Goal: Information Seeking & Learning: Learn about a topic

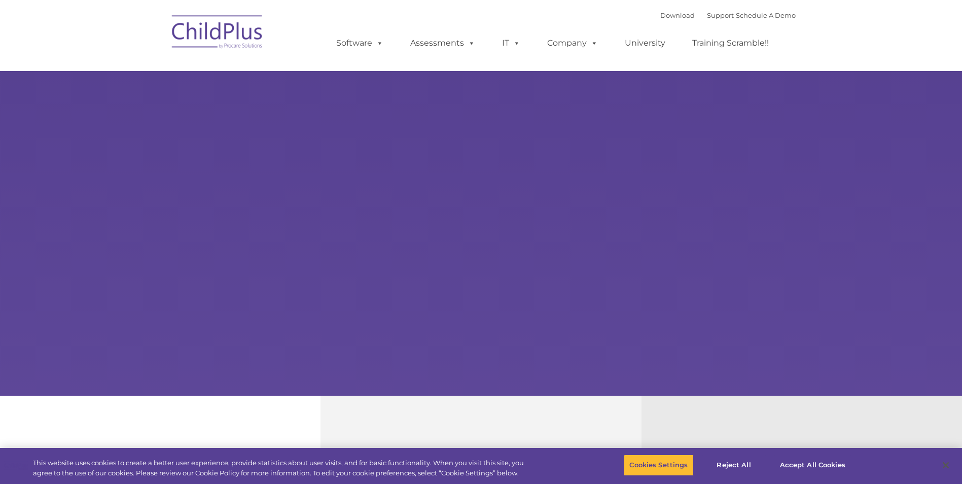
select select "MEDIUM"
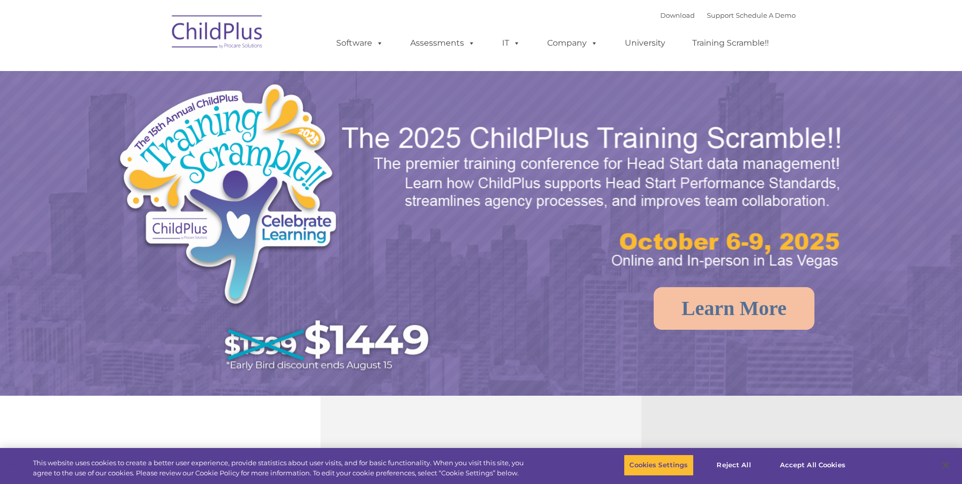
select select "MEDIUM"
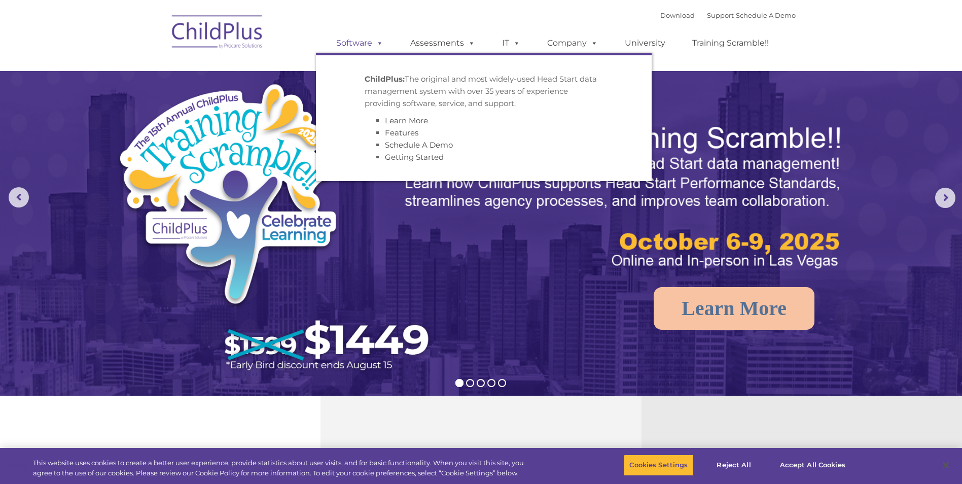
click at [381, 45] on span at bounding box center [377, 43] width 11 height 10
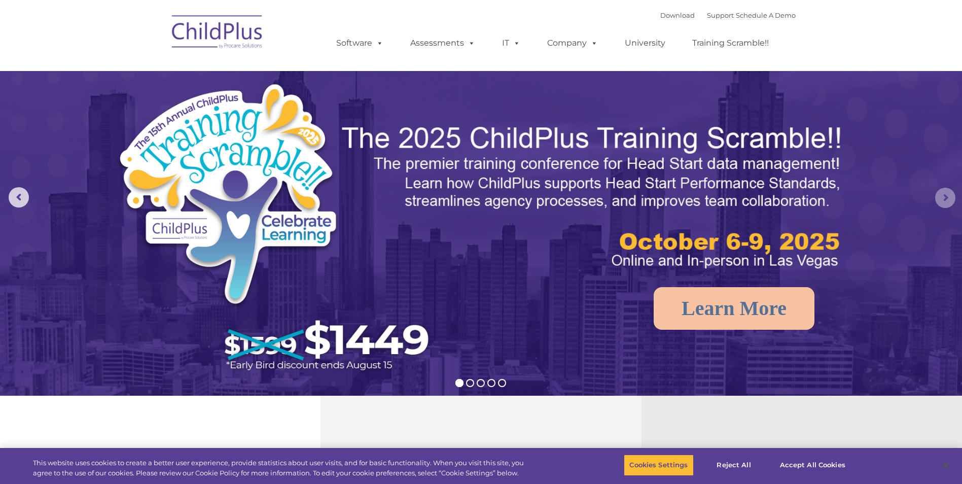
click at [948, 203] on rs-arrow at bounding box center [945, 198] width 20 height 20
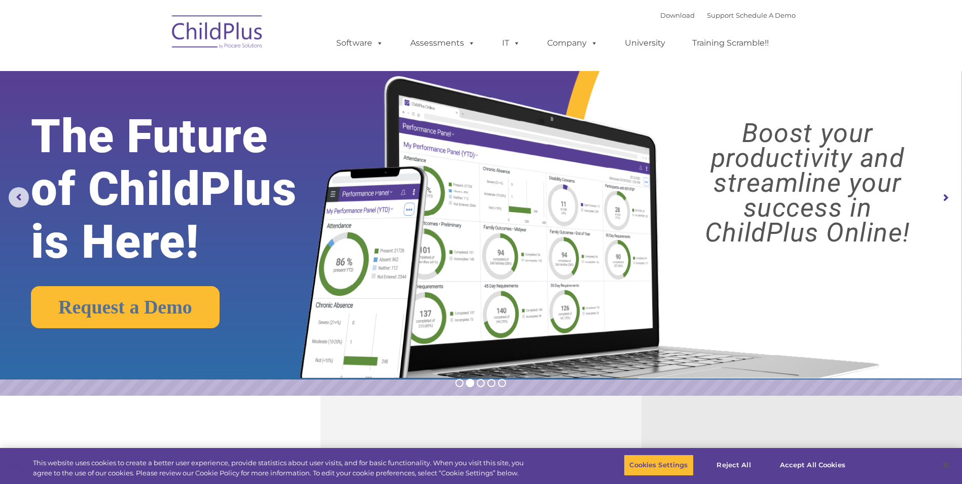
click at [948, 203] on rs-arrow at bounding box center [945, 198] width 20 height 20
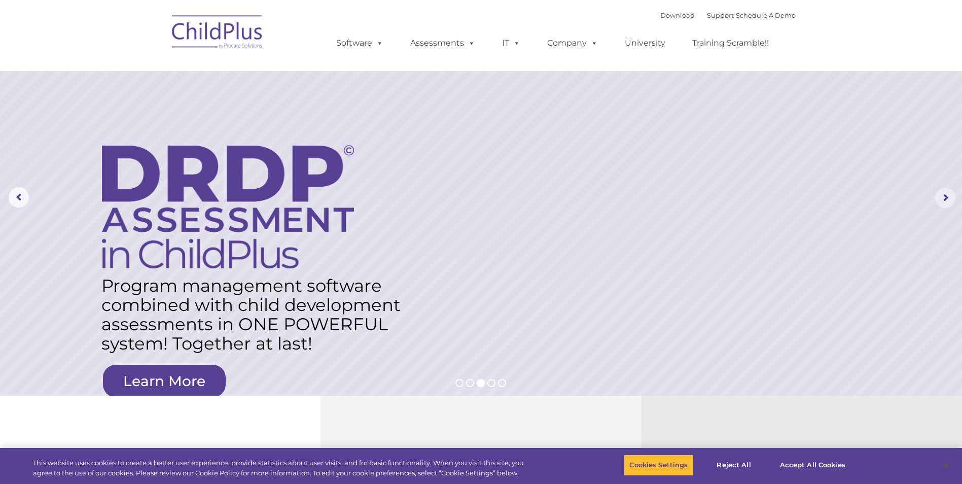
click at [948, 203] on rs-arrow at bounding box center [945, 198] width 20 height 20
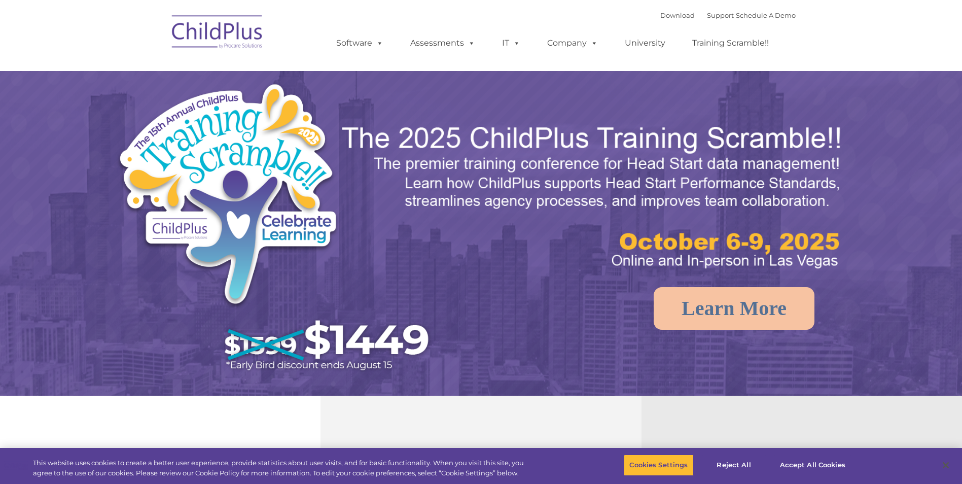
select select "MEDIUM"
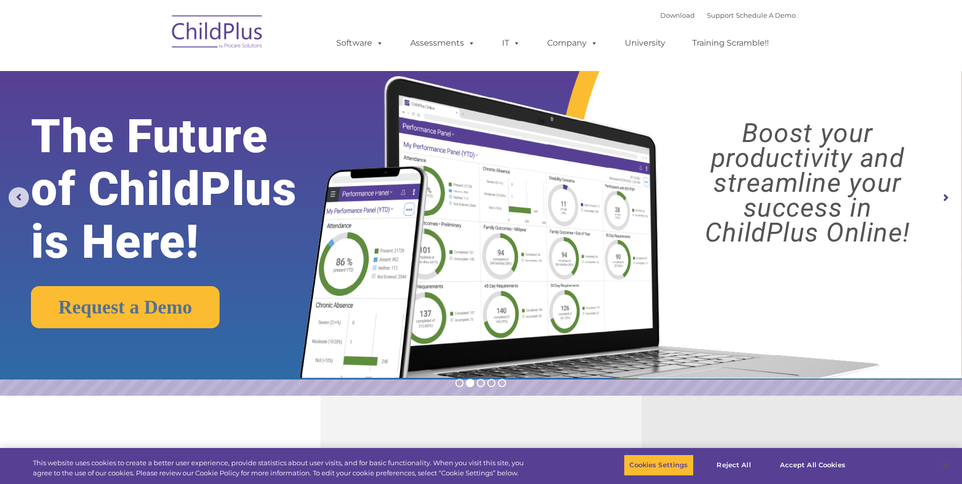
click at [939, 197] on rs-arrow at bounding box center [945, 198] width 20 height 20
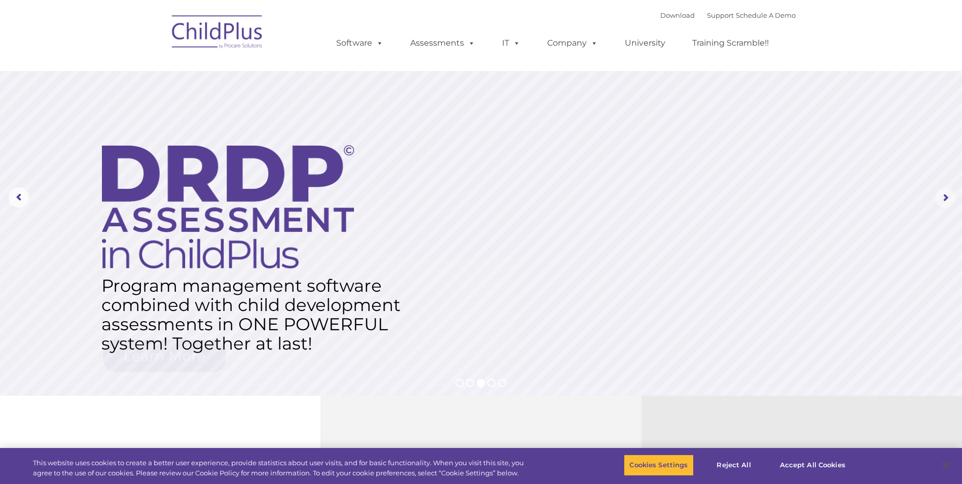
click at [939, 197] on rs-arrow at bounding box center [945, 198] width 20 height 20
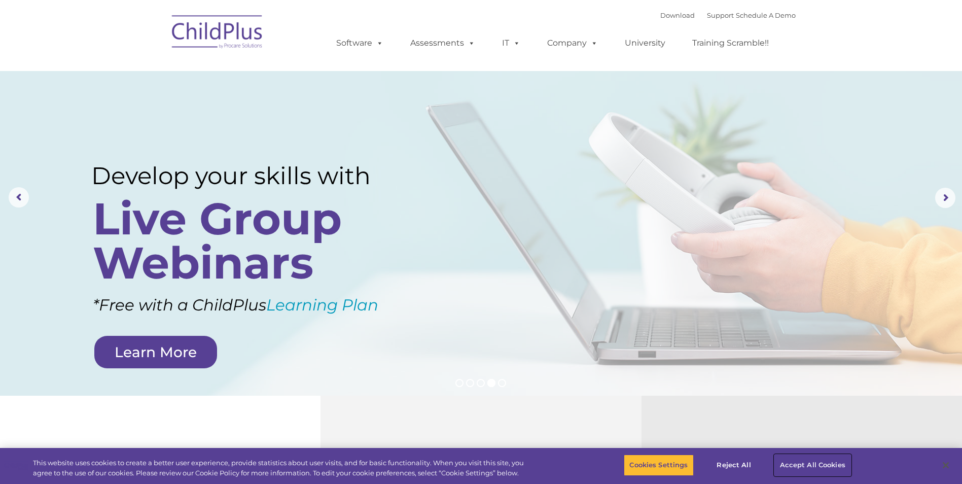
click at [795, 460] on button "Accept All Cookies" at bounding box center [812, 464] width 77 height 21
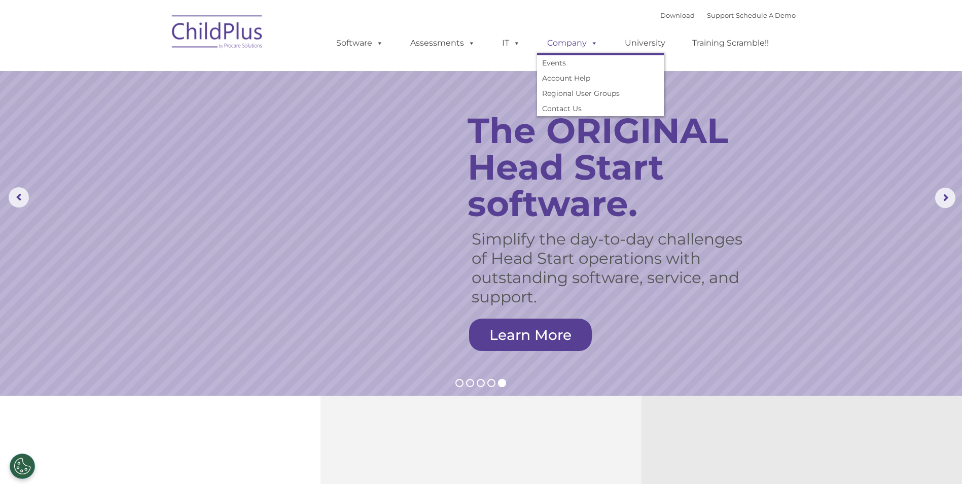
click at [593, 46] on span at bounding box center [592, 43] width 11 height 10
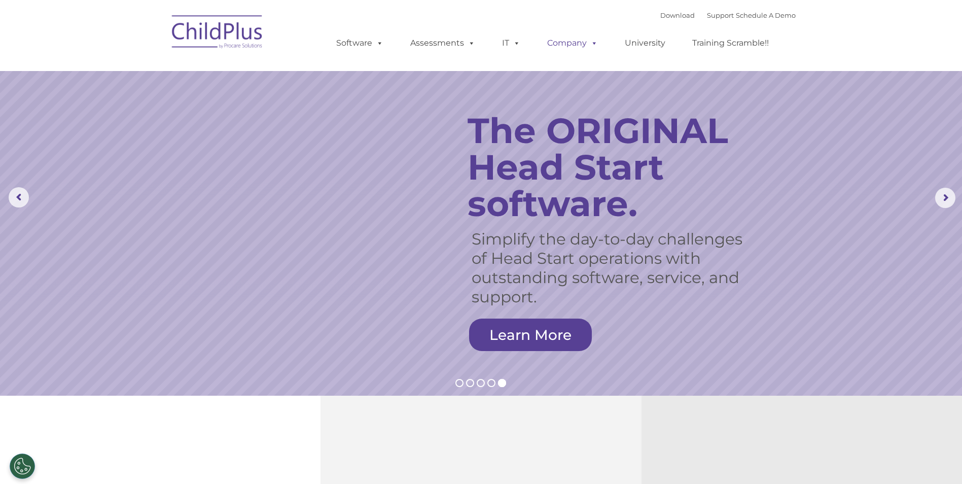
click at [594, 44] on span at bounding box center [592, 43] width 11 height 10
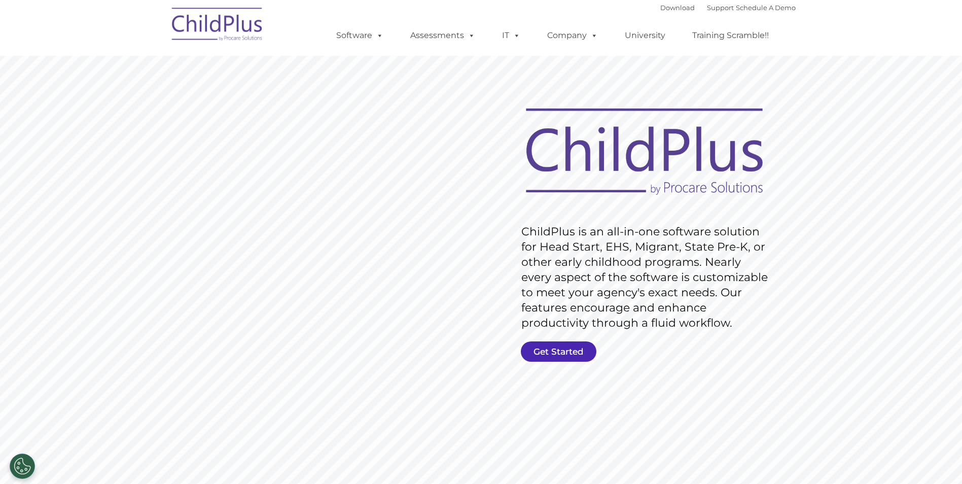
click at [556, 346] on link "Get Started" at bounding box center [559, 351] width 76 height 20
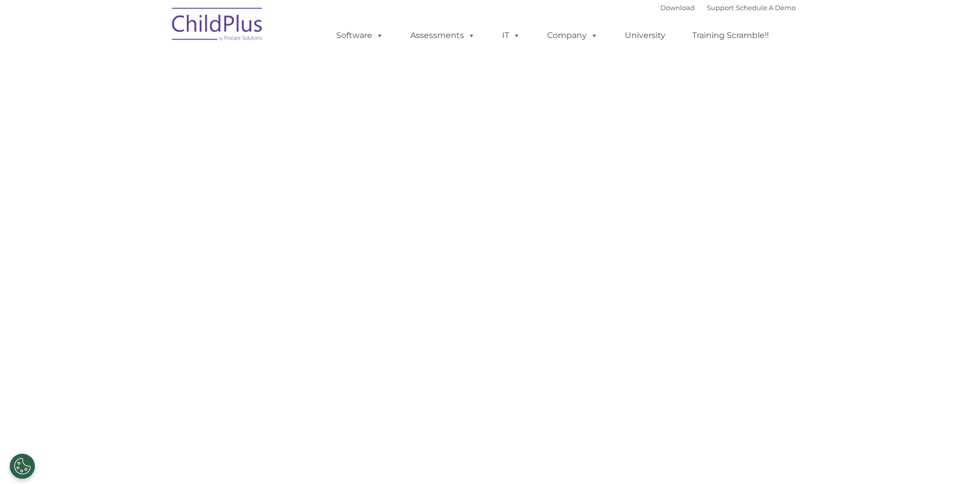
select select "MEDIUM"
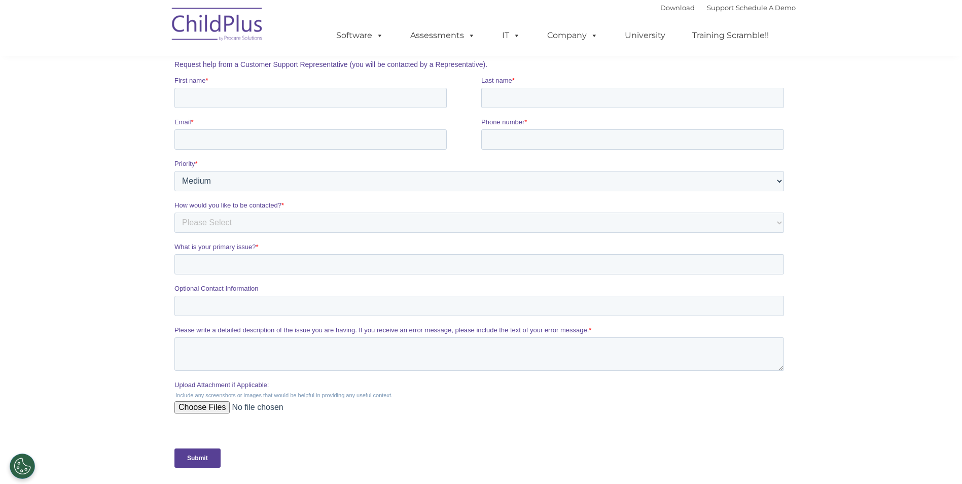
scroll to position [157, 0]
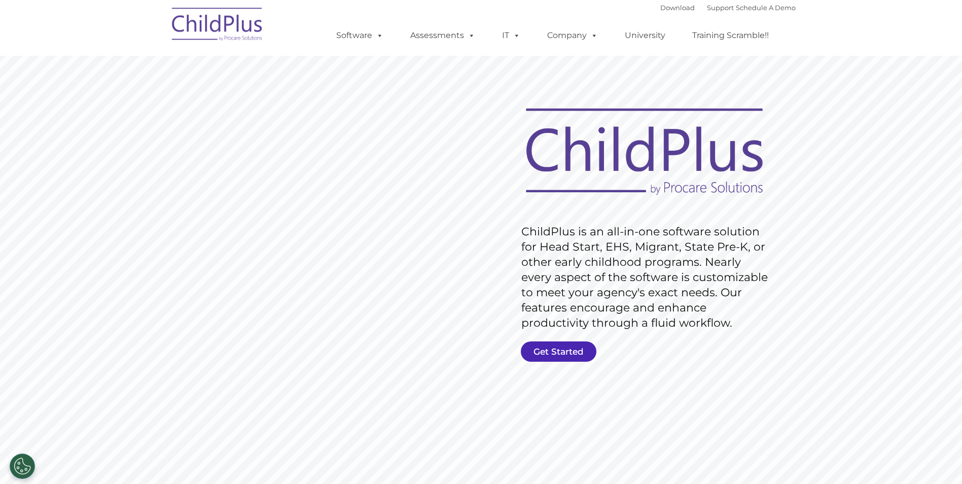
click at [586, 353] on link "Get Started" at bounding box center [559, 351] width 76 height 20
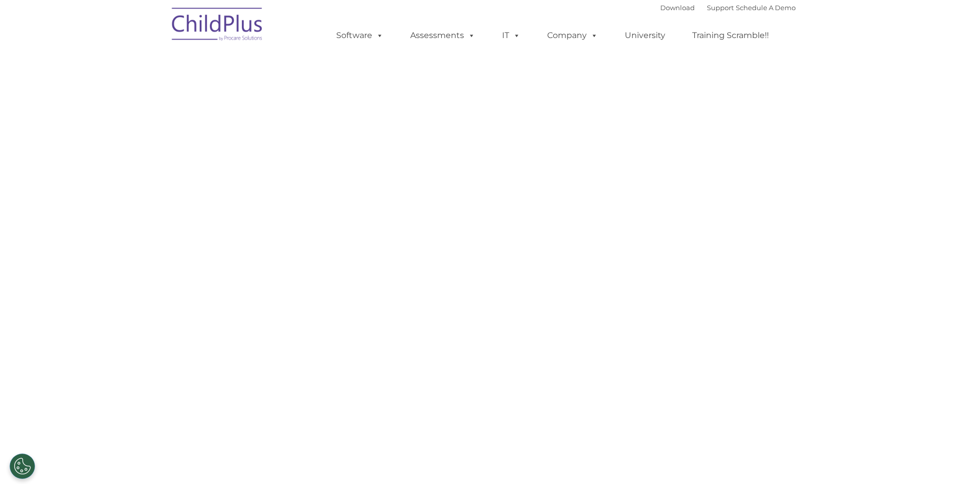
select select "MEDIUM"
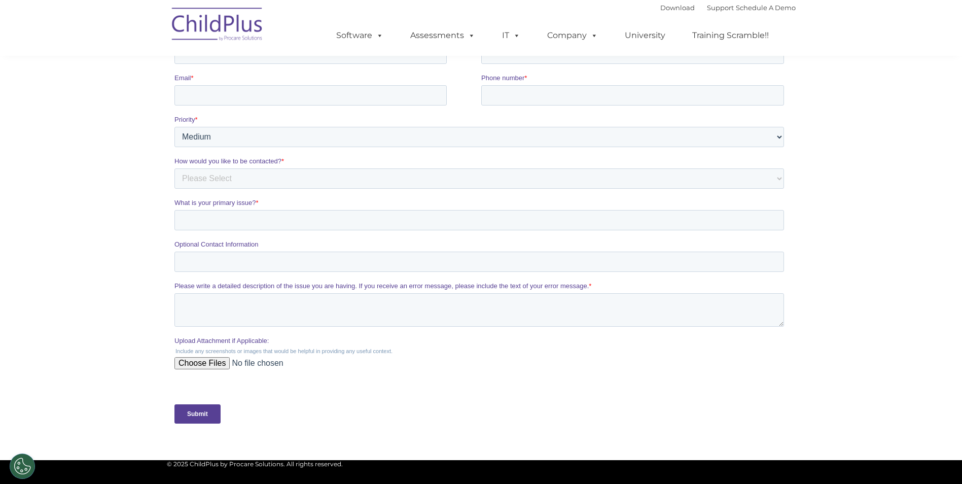
scroll to position [101, 0]
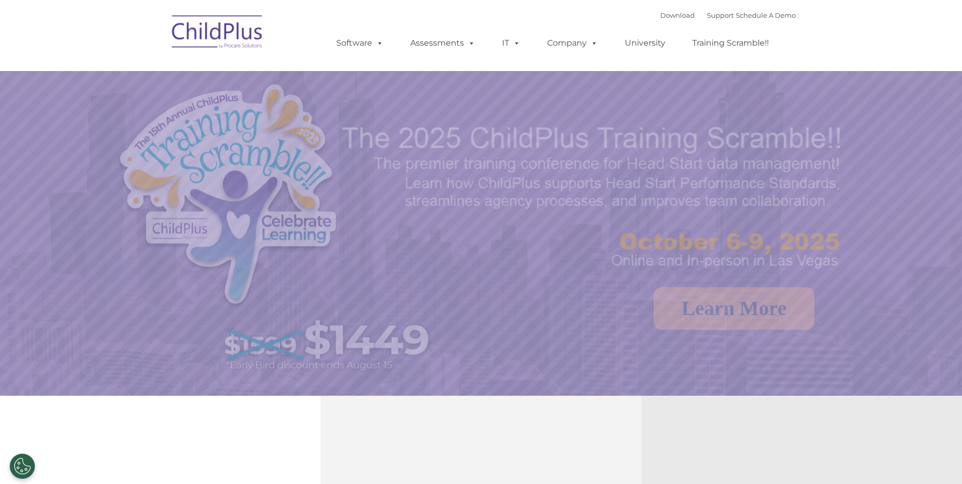
select select "MEDIUM"
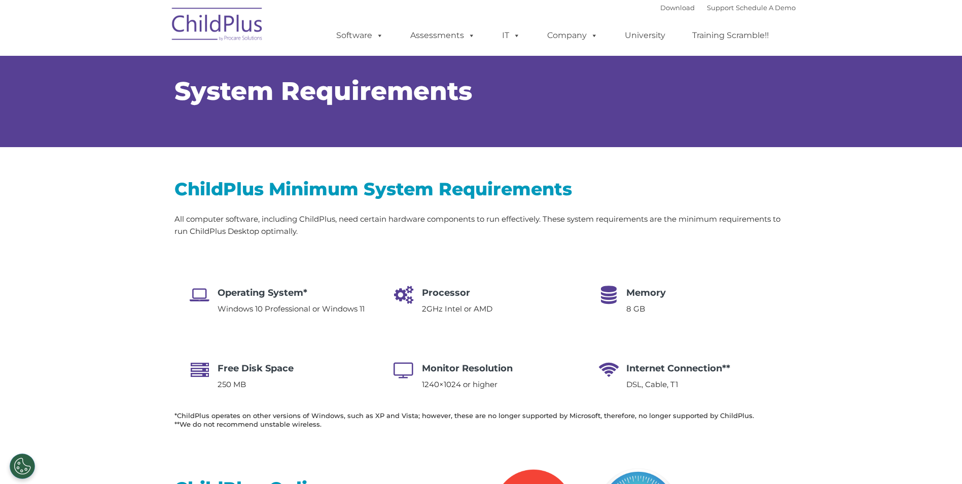
select select "MEDIUM"
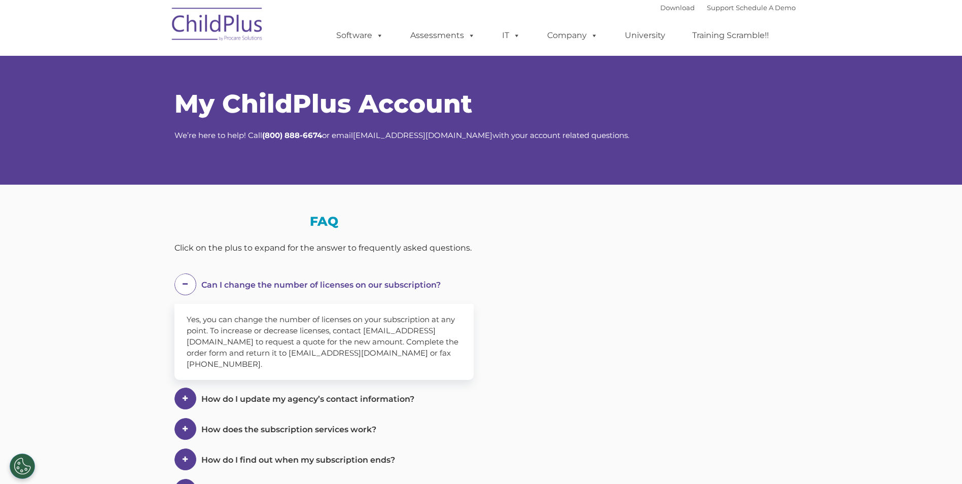
select select "MEDIUM"
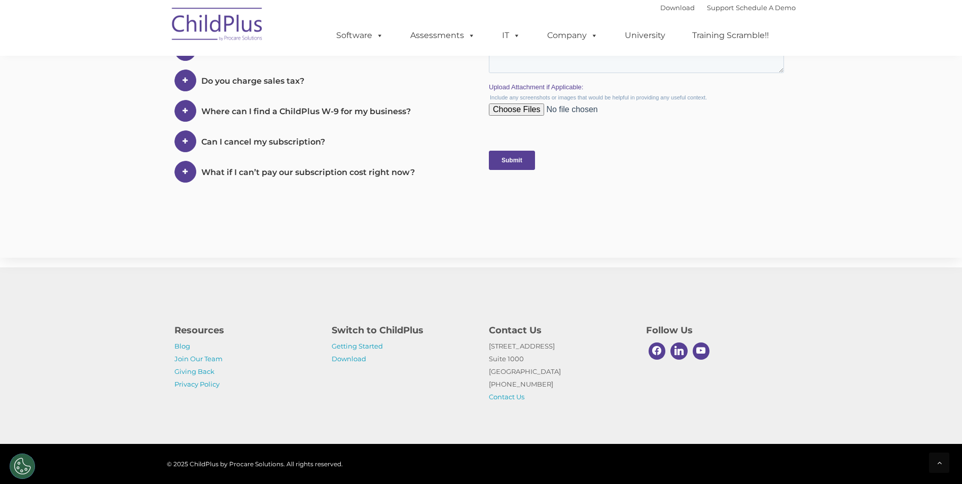
scroll to position [506, 0]
